Goal: Task Accomplishment & Management: Use online tool/utility

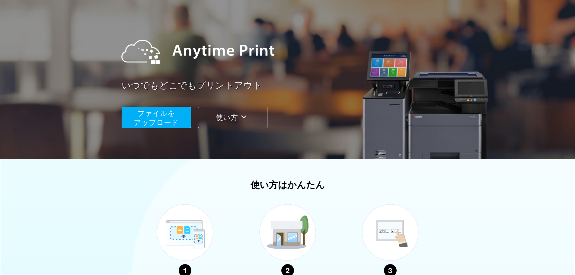
scroll to position [90, 0]
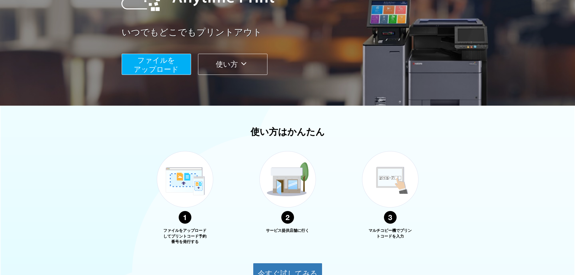
click at [163, 66] on span "ファイルを ​​アップロード" at bounding box center [156, 64] width 45 height 17
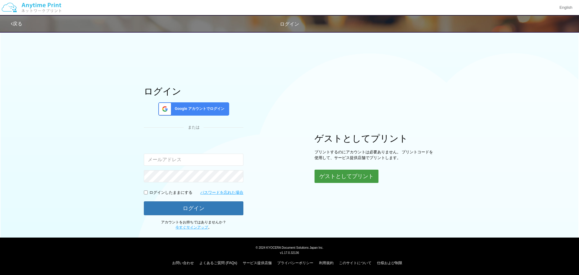
click at [345, 176] on button "ゲストとしてプリント" at bounding box center [347, 176] width 64 height 13
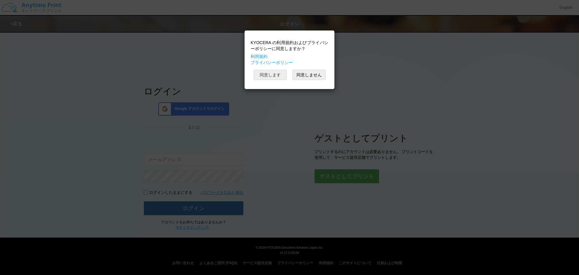
click at [277, 76] on button "同意します" at bounding box center [270, 75] width 33 height 10
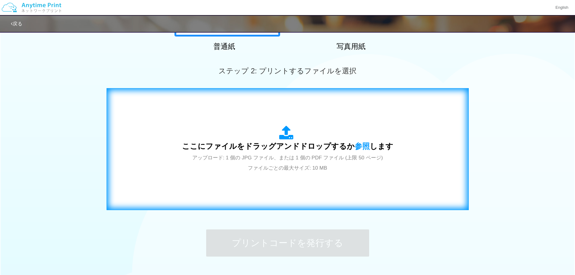
scroll to position [151, 0]
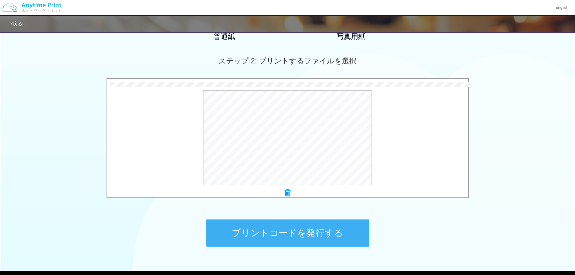
click at [313, 229] on button "プリントコードを発行する" at bounding box center [287, 232] width 163 height 27
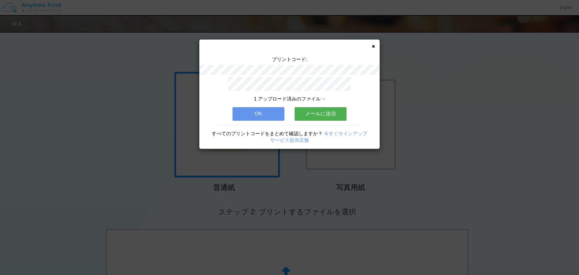
click at [311, 114] on button "メールに送信" at bounding box center [321, 113] width 52 height 13
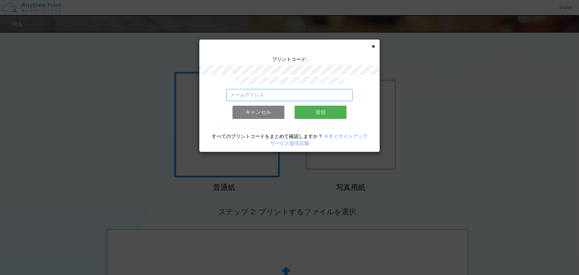
click at [291, 89] on input "email" at bounding box center [290, 95] width 126 height 12
type input "[EMAIL_ADDRESS][DOMAIN_NAME]"
click at [318, 109] on button "送信" at bounding box center [321, 112] width 52 height 13
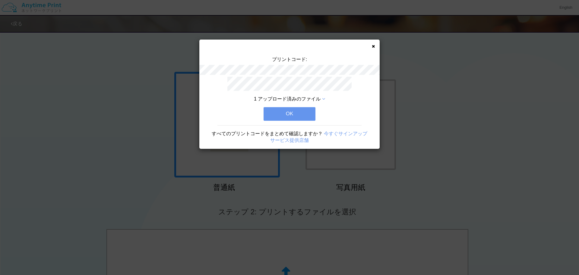
click at [308, 110] on button "OK" at bounding box center [290, 113] width 52 height 13
